Goal: Information Seeking & Learning: Learn about a topic

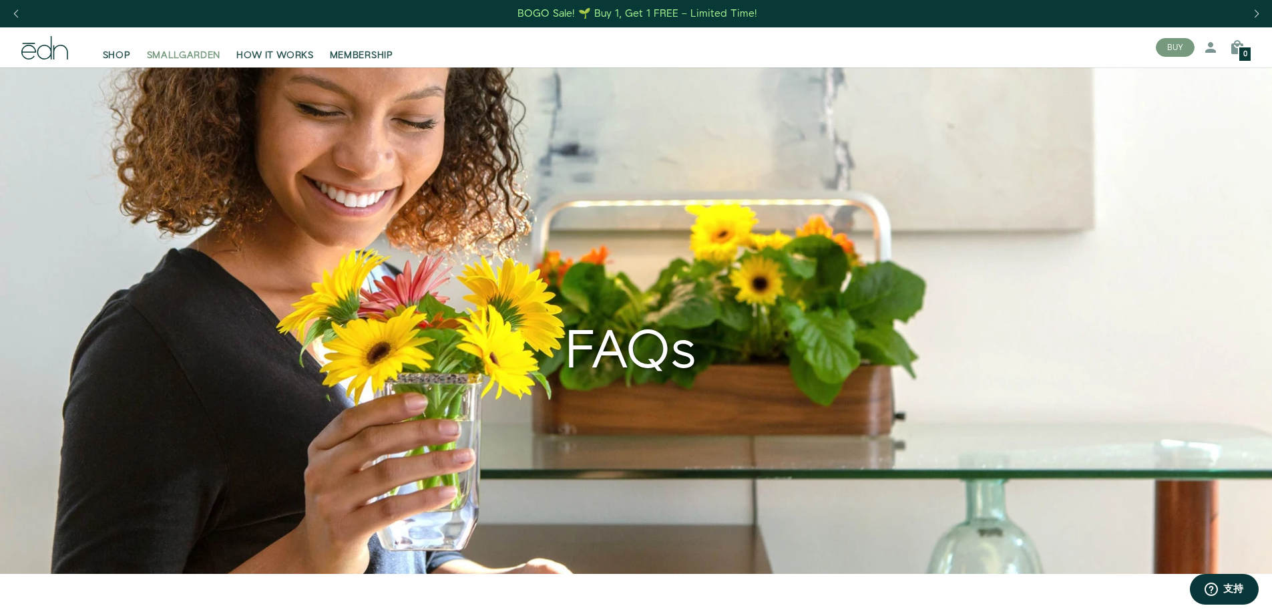
click at [189, 57] on span "SMALLGARDEN" at bounding box center [184, 55] width 74 height 13
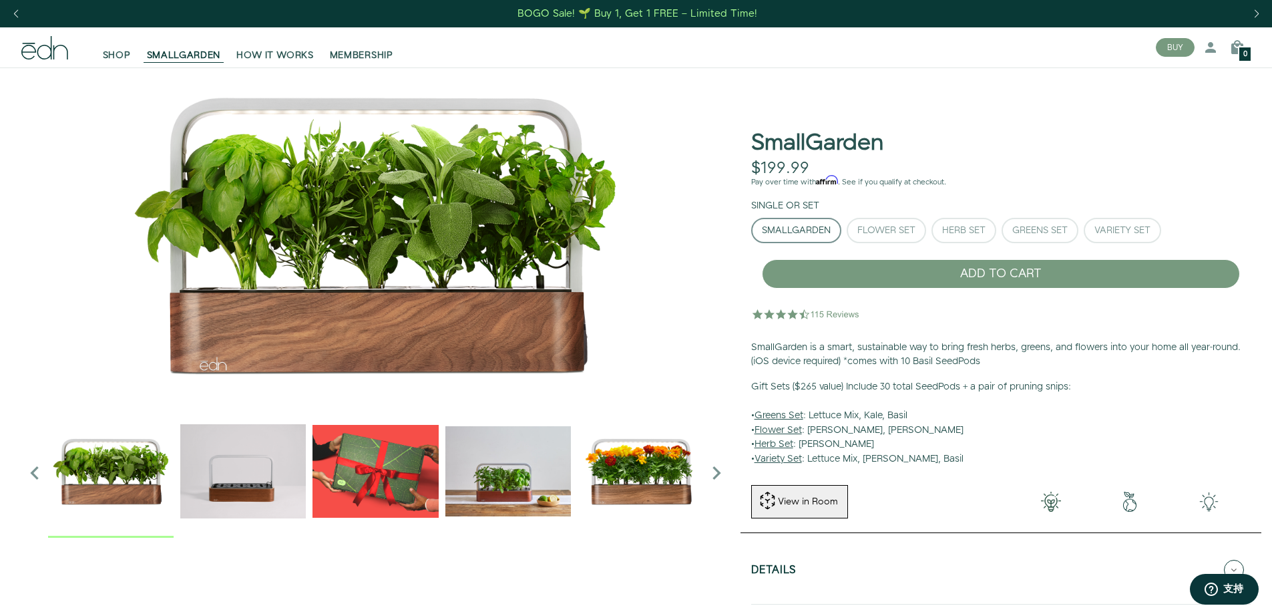
click at [643, 465] on img "5 / 6" at bounding box center [641, 471] width 126 height 126
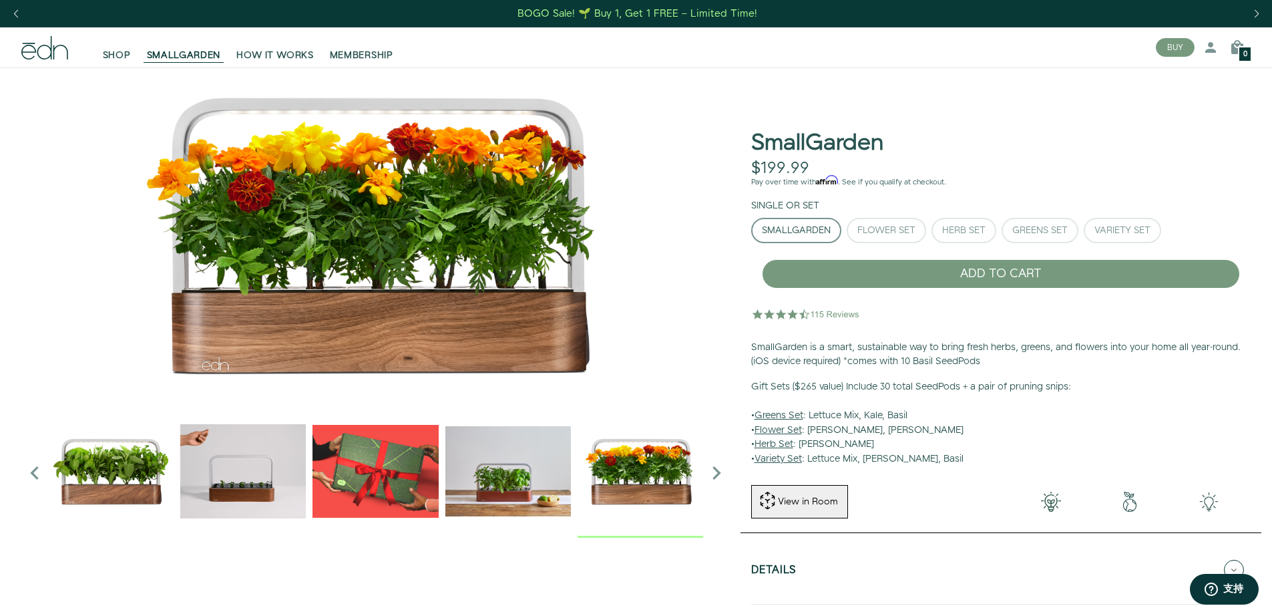
click at [716, 465] on icon "Next slide" at bounding box center [716, 472] width 27 height 27
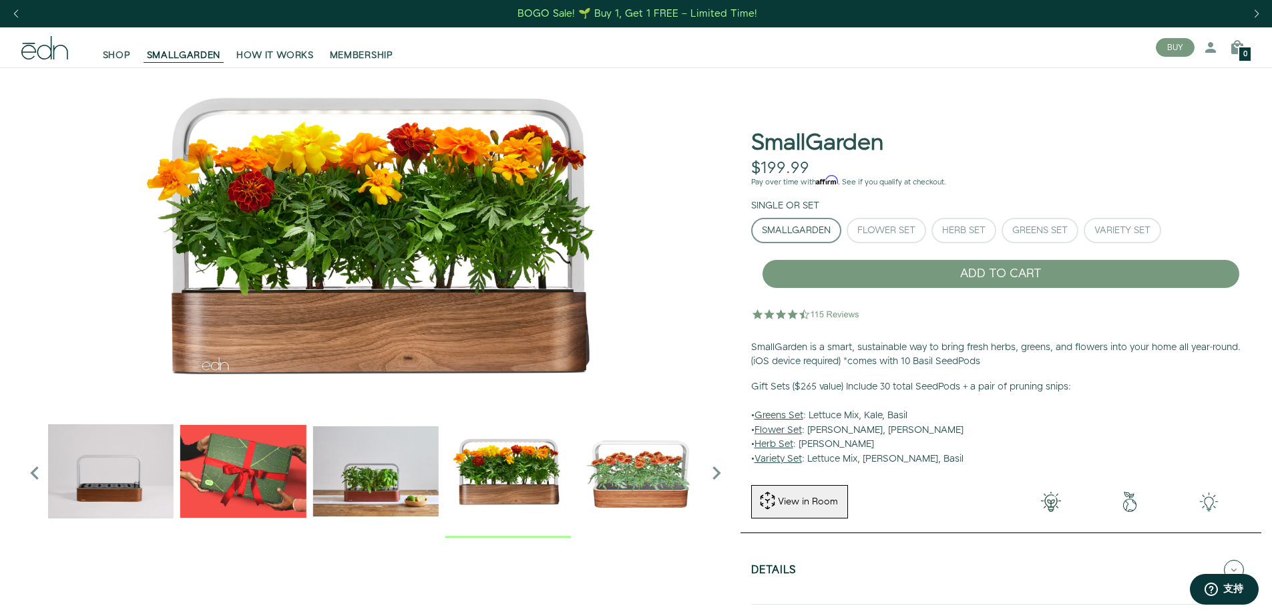
click at [717, 465] on icon "Next slide" at bounding box center [716, 472] width 27 height 27
click at [648, 475] on img "6 / 6" at bounding box center [641, 471] width 126 height 126
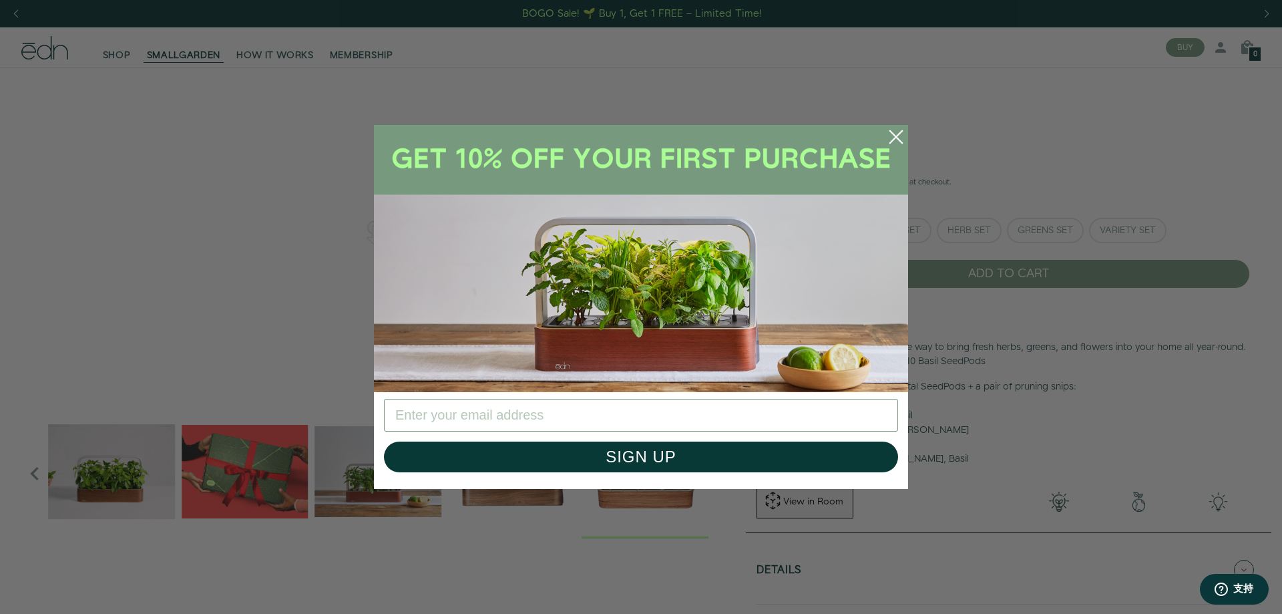
click at [895, 133] on circle "Close dialog" at bounding box center [896, 136] width 29 height 29
